Goal: Find specific page/section: Find specific page/section

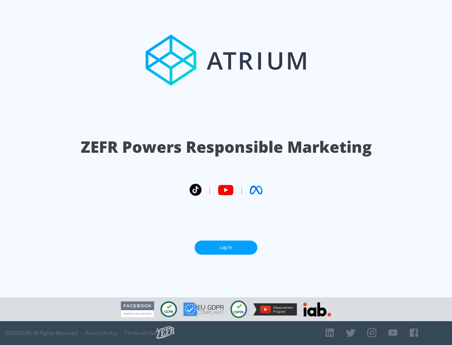
click at [226, 247] on link "Log In" at bounding box center [225, 248] width 63 height 14
